Goal: Task Accomplishment & Management: Use online tool/utility

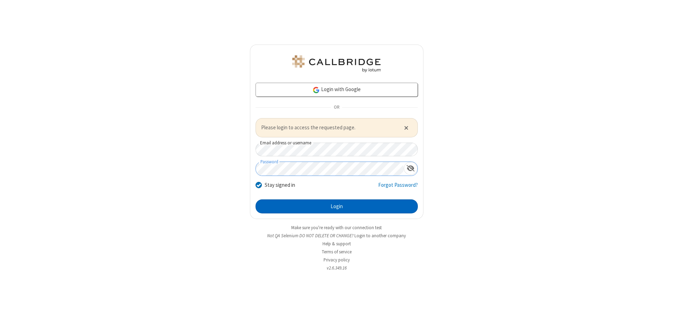
click at [336, 206] on button "Login" at bounding box center [336, 206] width 162 height 14
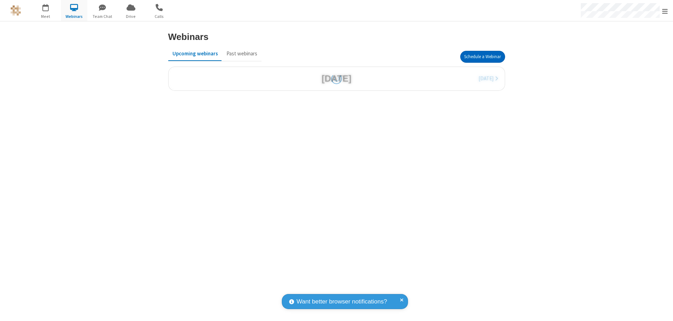
click at [482, 57] on button "Schedule a Webinar" at bounding box center [482, 57] width 45 height 12
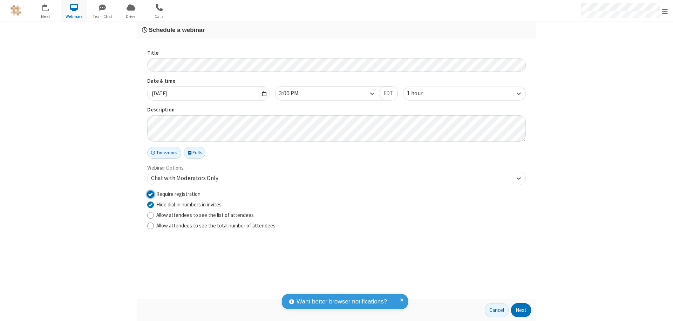
click at [150, 194] on input "Require registration" at bounding box center [150, 193] width 7 height 7
checkbox input "false"
click at [521, 310] on button "Next" at bounding box center [521, 310] width 20 height 14
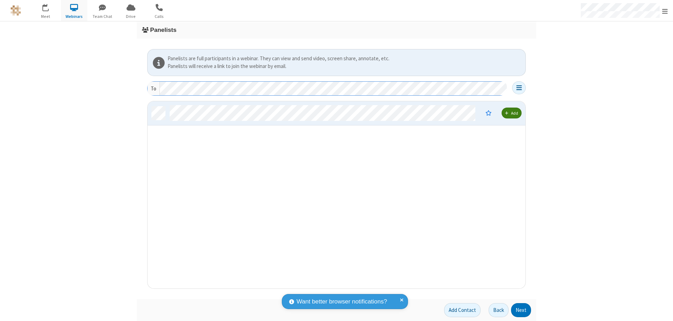
scroll to position [182, 372]
click at [521, 310] on button "Next" at bounding box center [521, 310] width 20 height 14
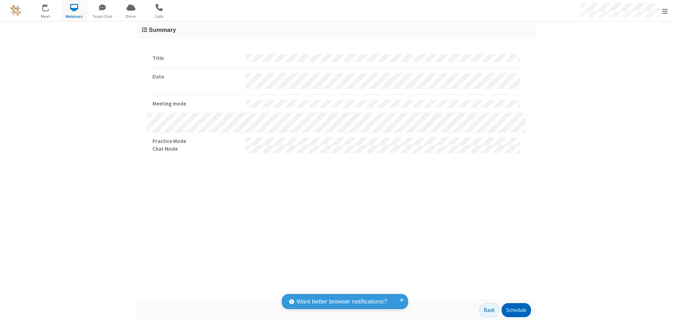
click at [516, 310] on button "Schedule" at bounding box center [515, 310] width 29 height 14
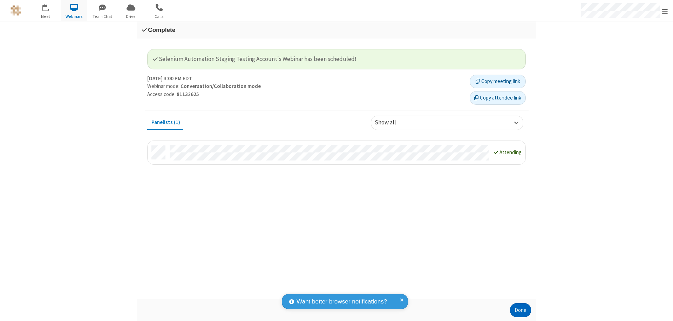
click at [520, 310] on button "Done" at bounding box center [520, 310] width 21 height 14
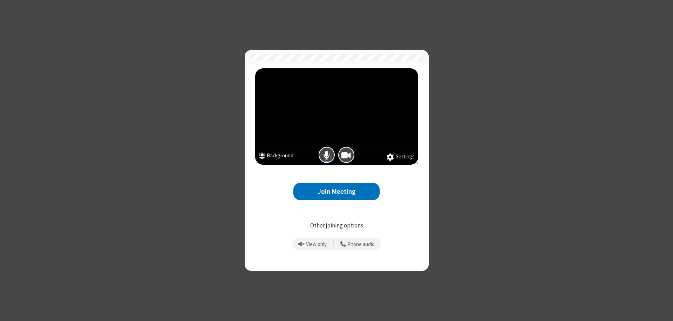
click at [336, 191] on button "Join Meeting" at bounding box center [336, 191] width 86 height 17
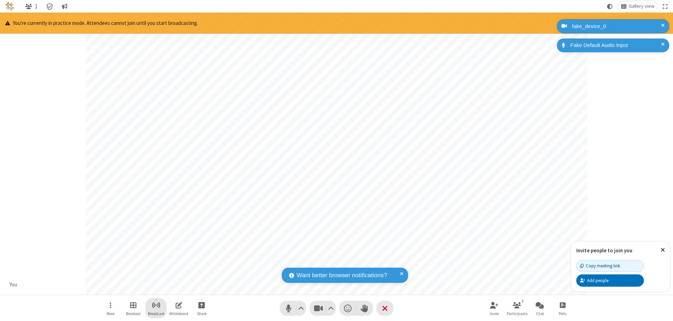
click at [156, 305] on span "Start broadcast" at bounding box center [156, 305] width 9 height 9
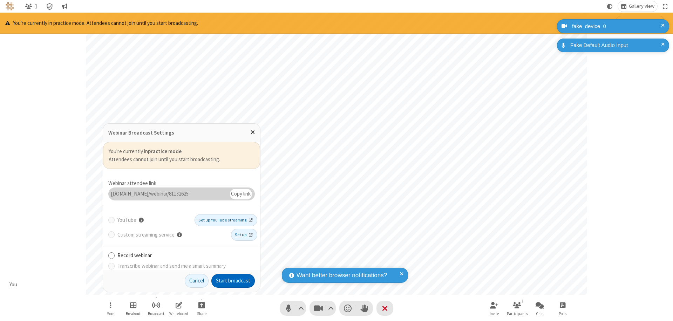
click at [233, 281] on button "Start broadcast" at bounding box center [232, 281] width 43 height 14
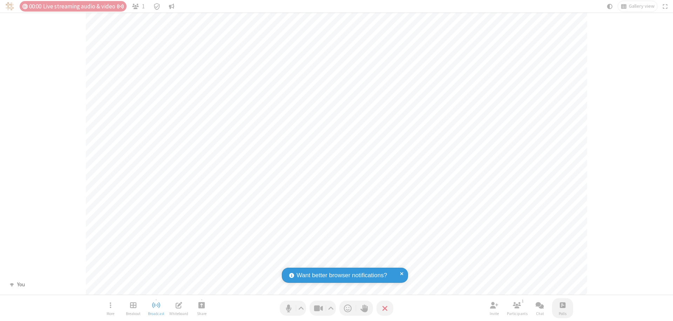
click at [562, 305] on span "Open poll" at bounding box center [562, 305] width 6 height 9
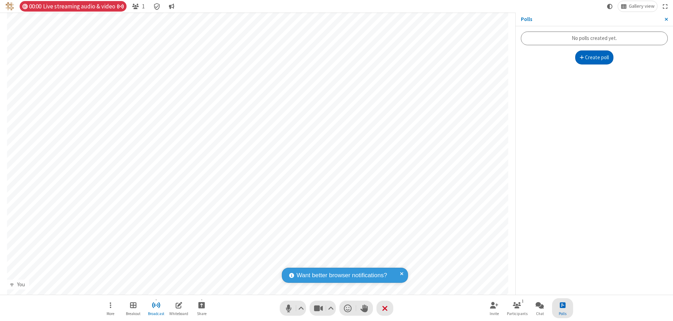
click at [594, 57] on button "Create poll" at bounding box center [594, 57] width 39 height 14
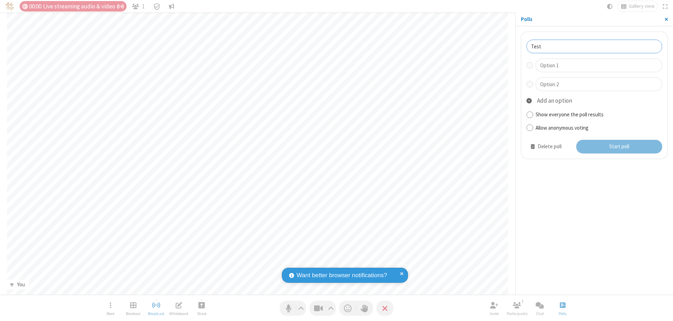
type input "Test"
type input "Yes"
type input "No"
click at [618, 146] on button "Start poll" at bounding box center [619, 147] width 86 height 14
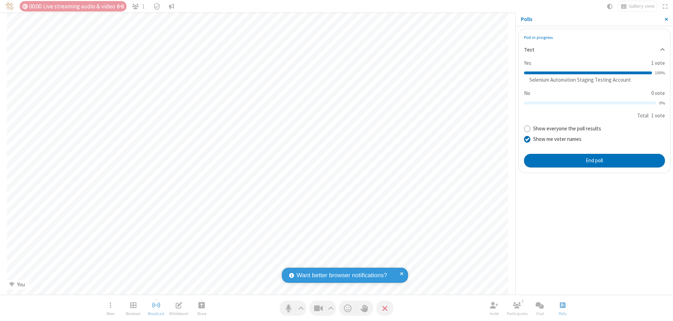
click at [666, 19] on span "Close sidebar" at bounding box center [666, 19] width 4 height 6
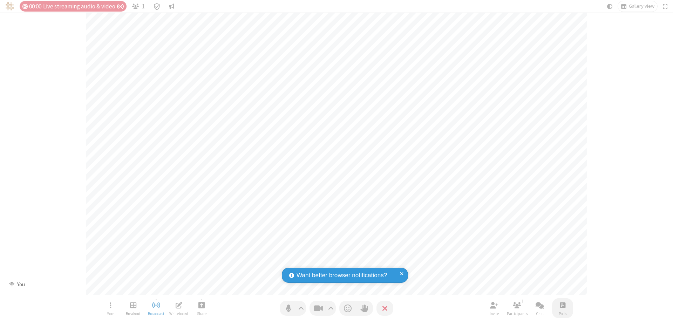
click at [562, 305] on span "Open poll" at bounding box center [562, 305] width 6 height 9
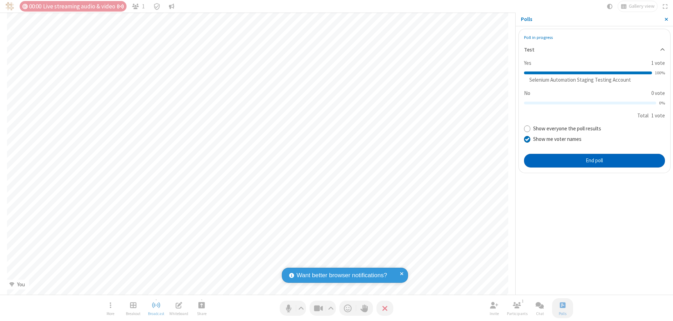
click at [594, 160] on button "End poll" at bounding box center [594, 161] width 141 height 14
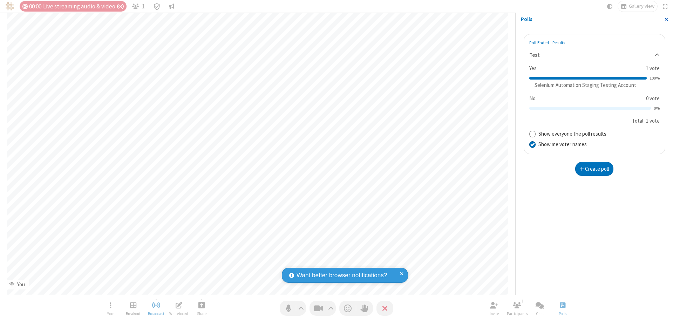
click at [666, 19] on span "Close sidebar" at bounding box center [666, 19] width 4 height 6
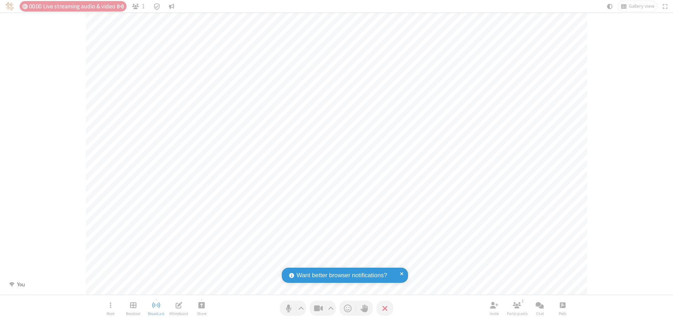
click at [562, 305] on span "Open poll" at bounding box center [562, 305] width 6 height 9
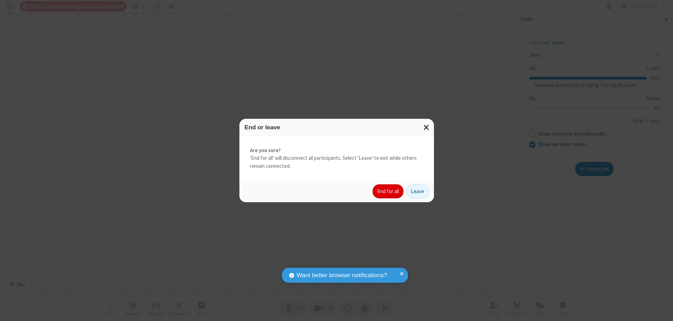
click at [388, 191] on button "End for all" at bounding box center [387, 191] width 31 height 14
